Goal: Communication & Community: Answer question/provide support

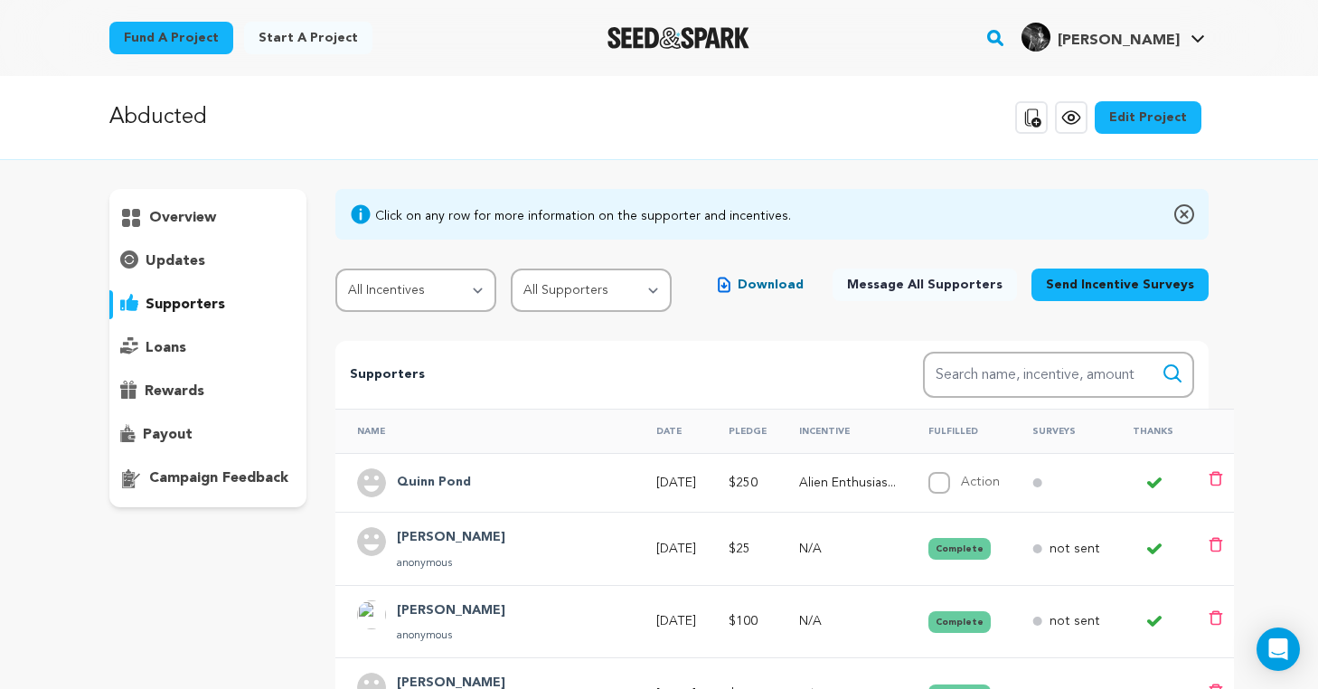
scroll to position [46, 0]
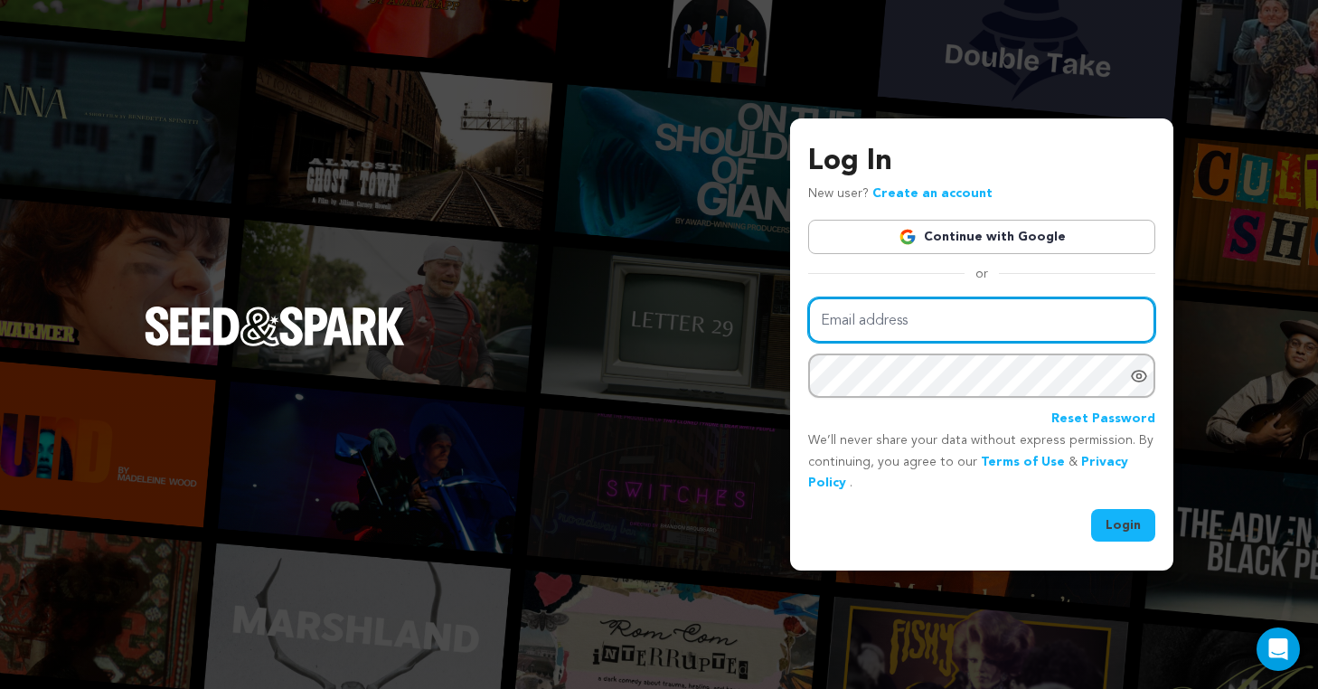
click at [947, 303] on input "Email address" at bounding box center [981, 320] width 347 height 46
type input "raechelzar@gmail.com"
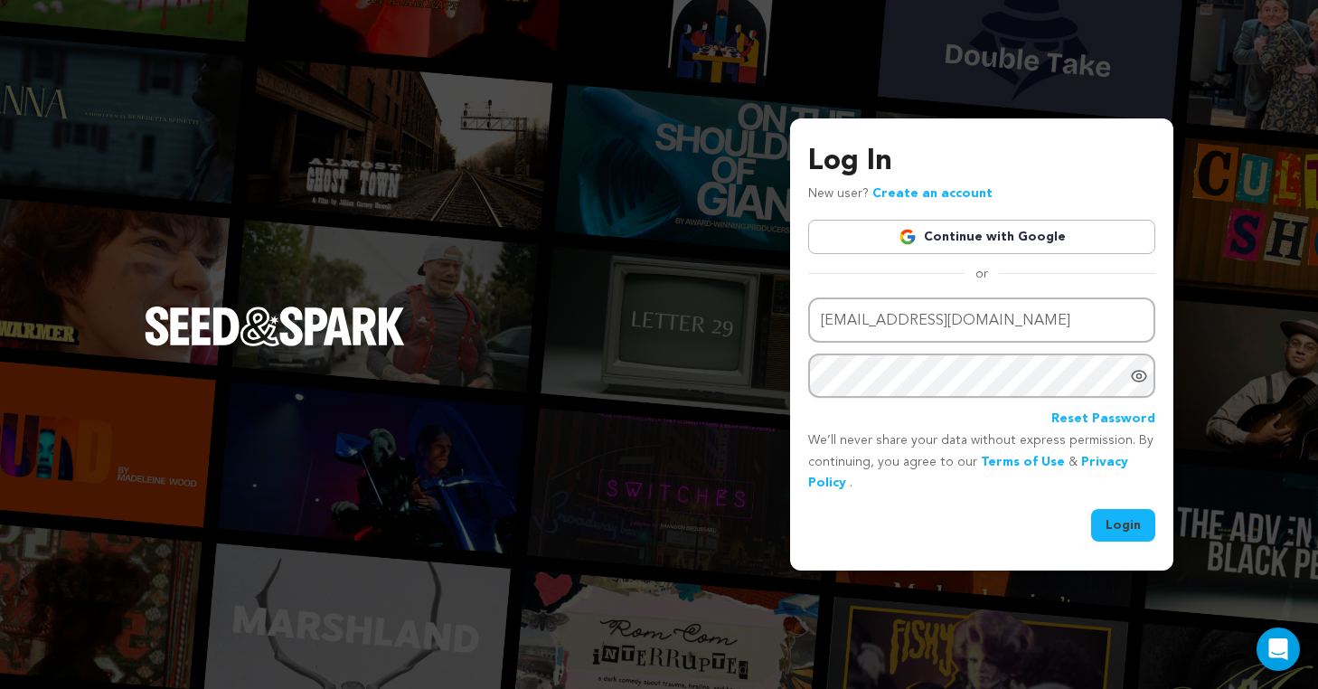
click at [1108, 525] on button "Login" at bounding box center [1123, 525] width 64 height 33
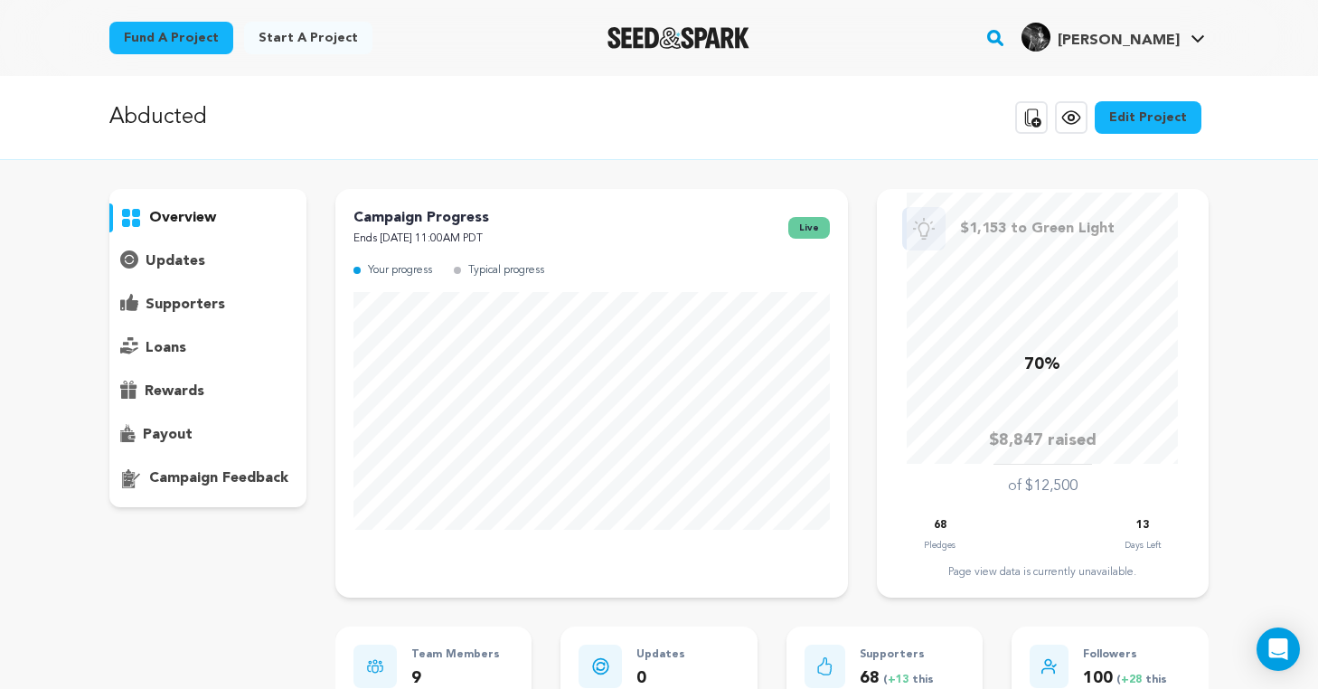
click at [203, 296] on p "supporters" at bounding box center [186, 305] width 80 height 22
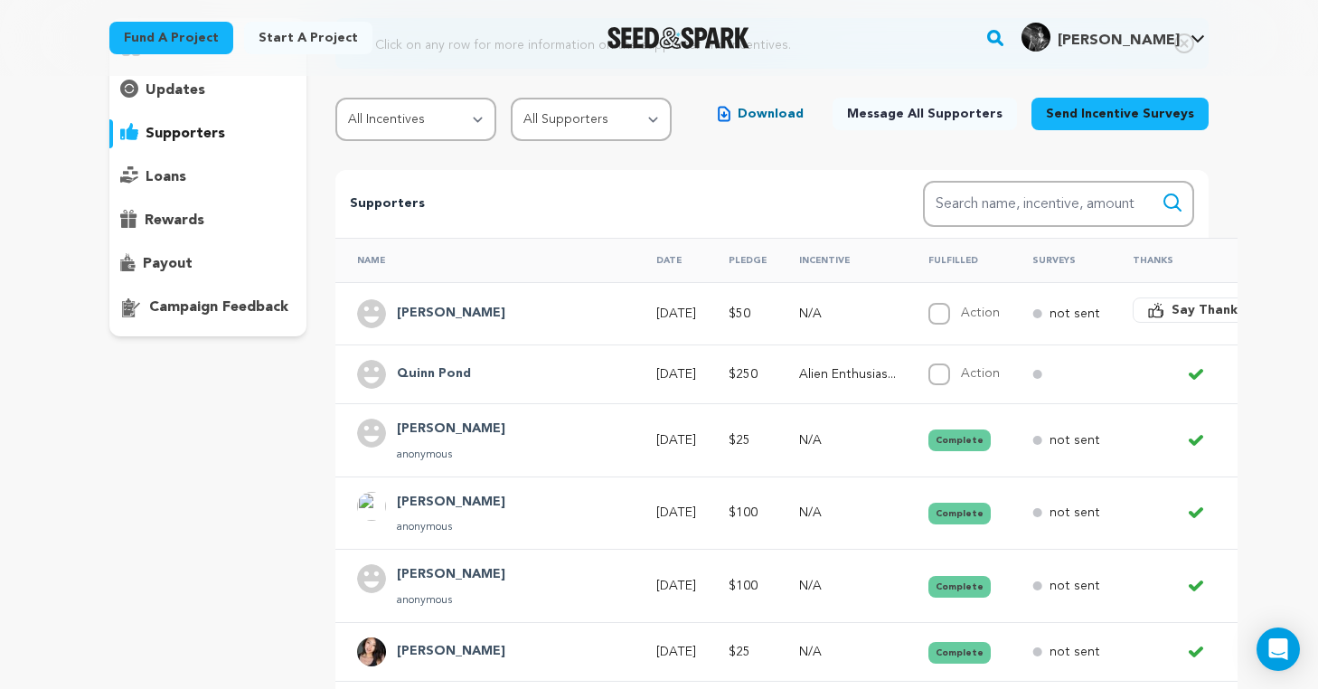
scroll to position [193, 0]
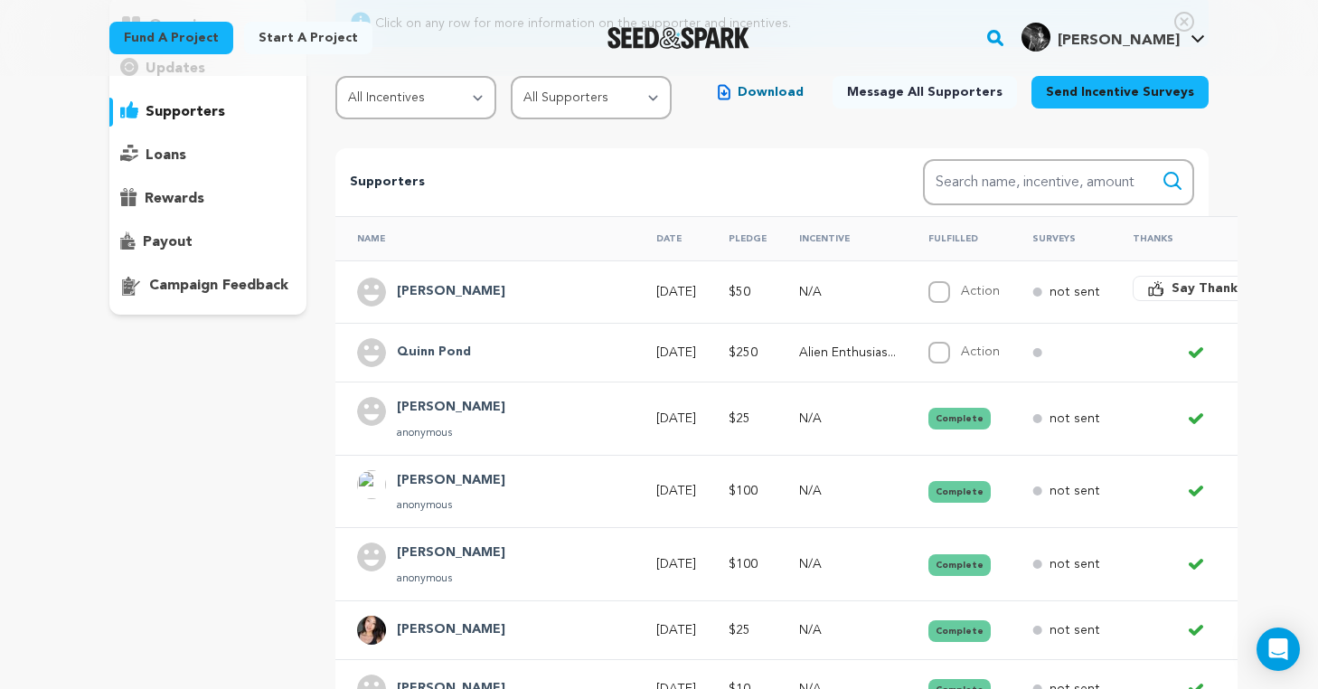
click at [1133, 286] on button "Say Thanks" at bounding box center [1196, 288] width 127 height 25
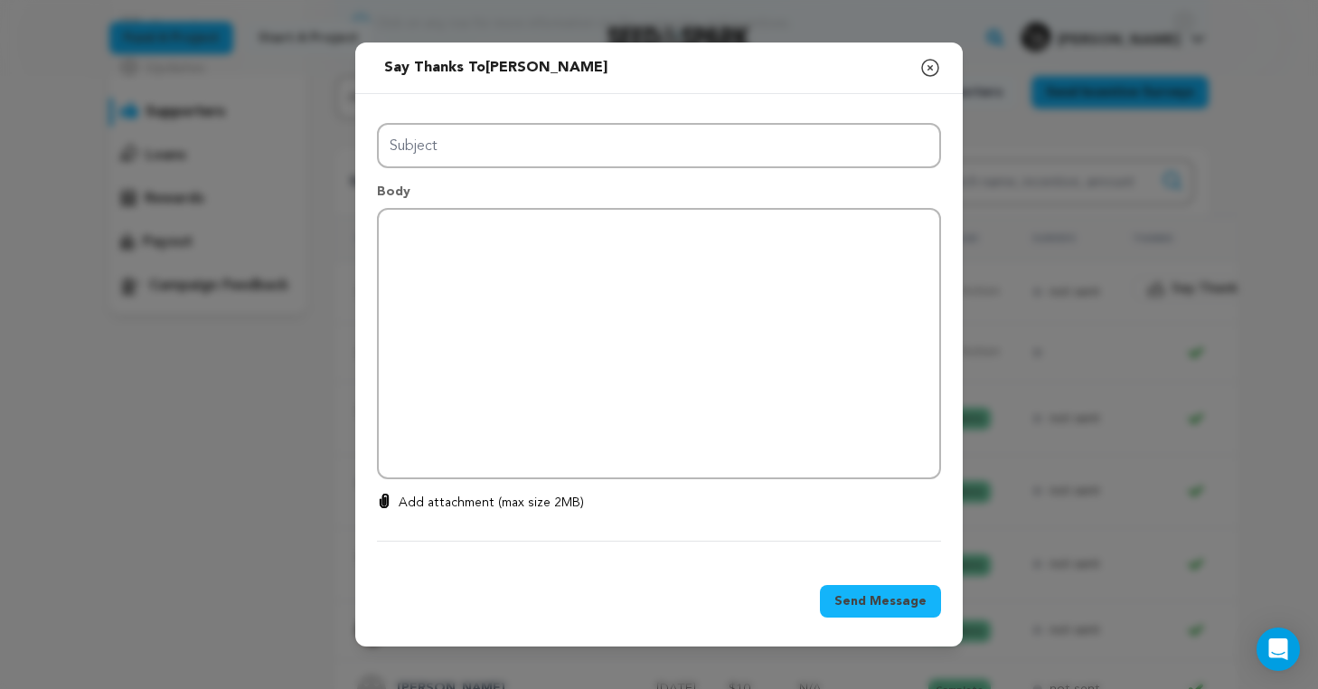
type input "Thanks for your support!"
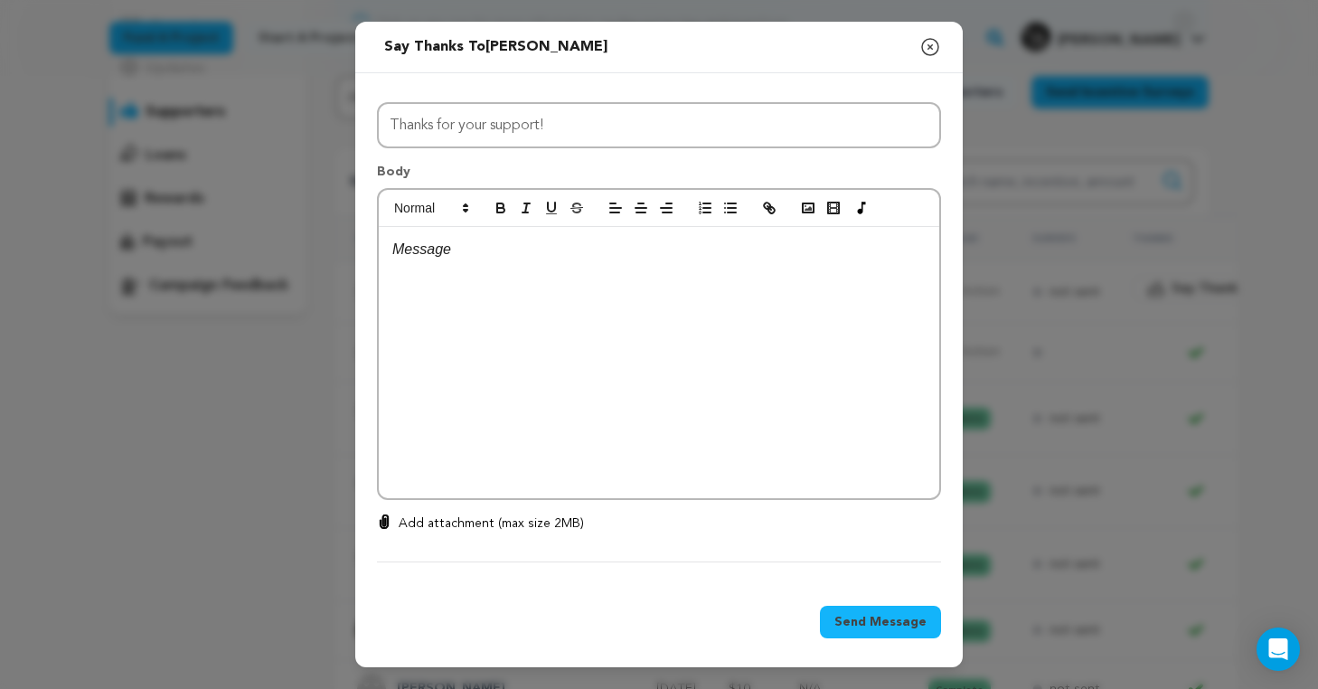
click at [550, 307] on div at bounding box center [659, 362] width 561 height 271
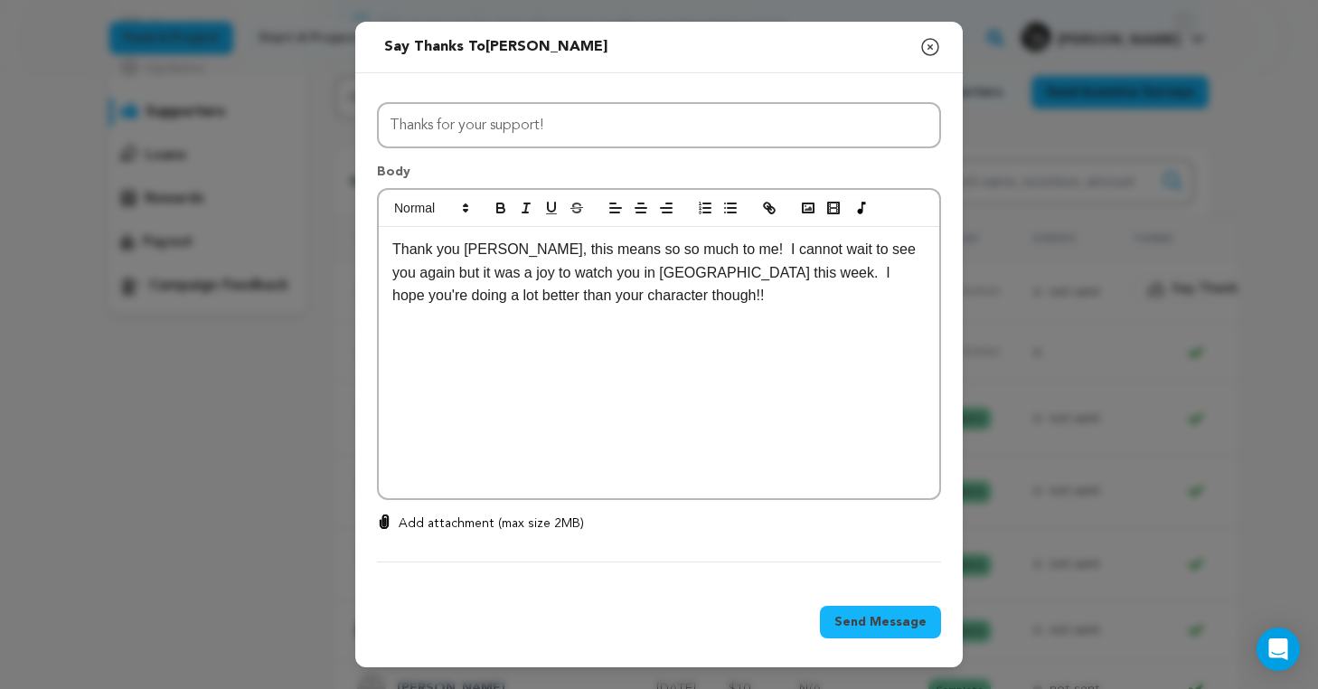
click at [893, 624] on span "Send Message" at bounding box center [881, 622] width 92 height 18
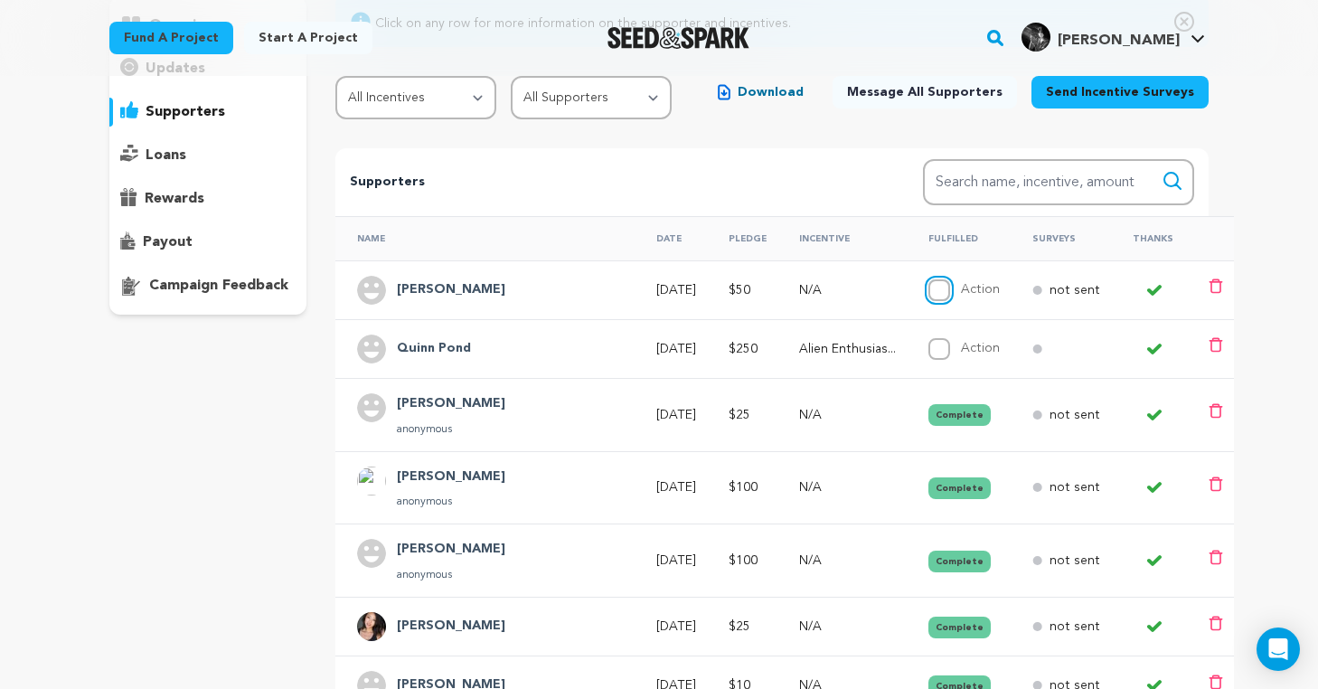
click at [929, 287] on input "Action" at bounding box center [940, 290] width 22 height 22
checkbox input "true"
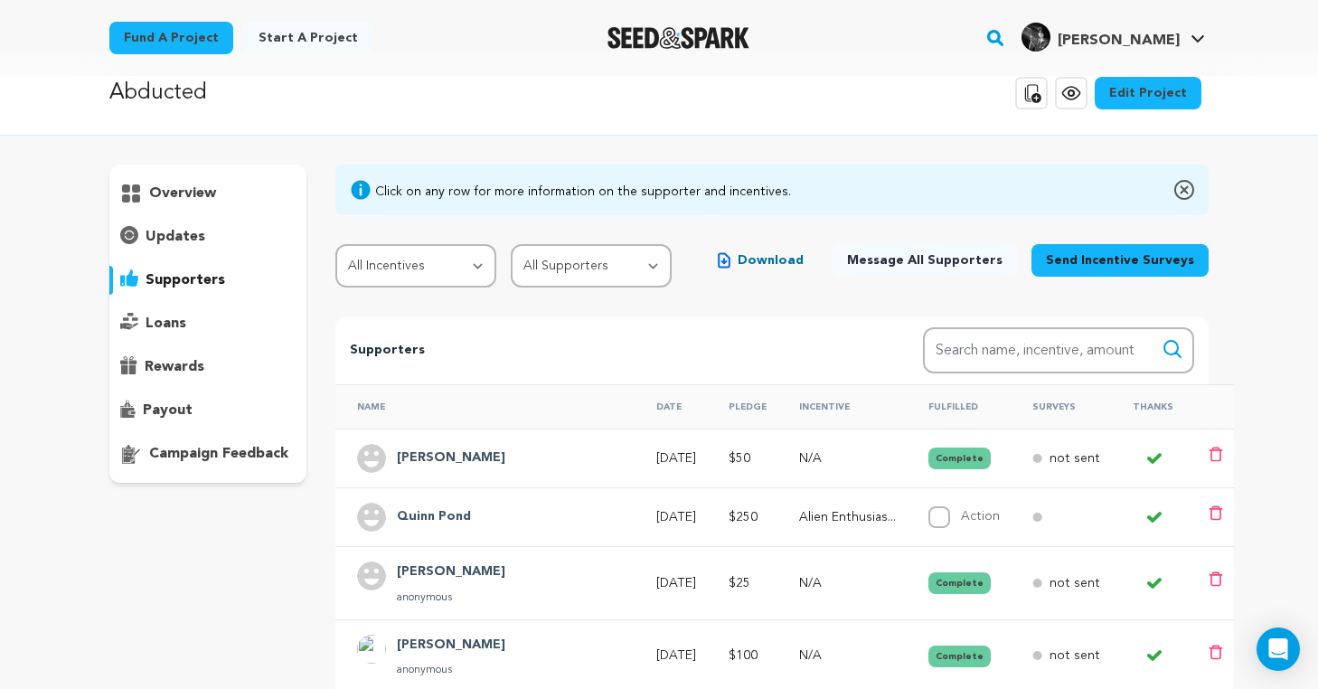
scroll to position [0, 0]
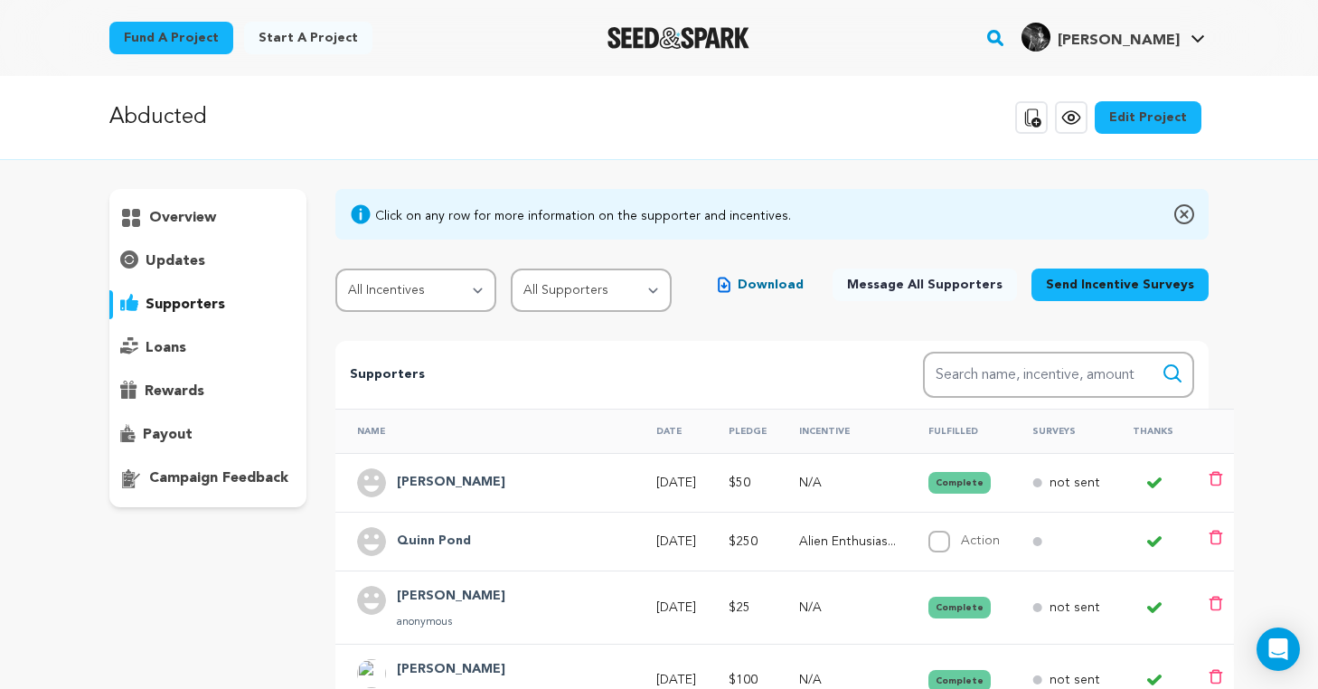
click at [773, 283] on span "Download" at bounding box center [771, 285] width 66 height 18
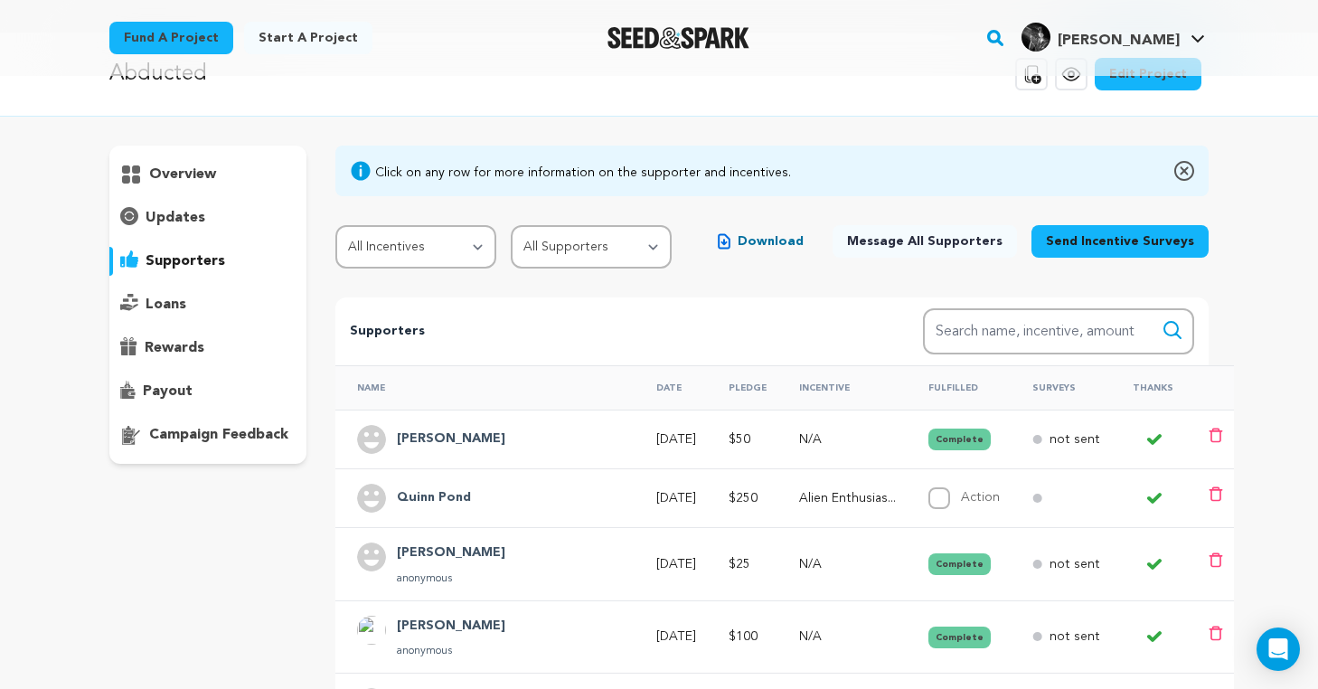
scroll to position [44, 0]
